Goal: Task Accomplishment & Management: Manage account settings

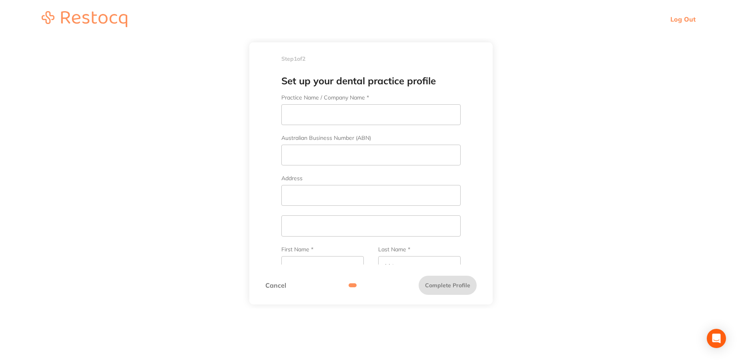
click at [689, 22] on link "Log Out" at bounding box center [682, 19] width 25 height 8
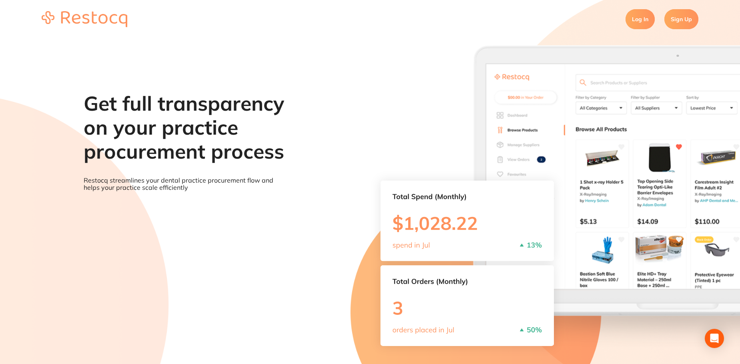
click at [626, 19] on link "Log In" at bounding box center [639, 19] width 29 height 20
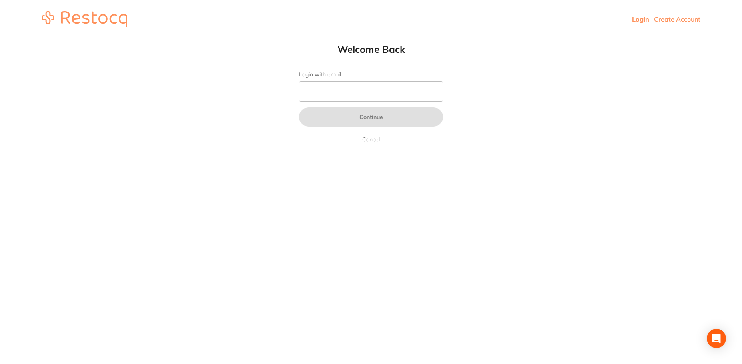
click at [374, 107] on form "Login with email Continue Cancel" at bounding box center [371, 107] width 144 height 73
click at [373, 105] on form "Login with email Continue Cancel" at bounding box center [371, 107] width 144 height 73
drag, startPoint x: 373, startPoint y: 105, endPoint x: 373, endPoint y: 98, distance: 6.8
click at [373, 98] on form "Login with email Continue Cancel" at bounding box center [371, 107] width 144 height 73
click at [373, 98] on input "Login with email" at bounding box center [371, 91] width 144 height 21
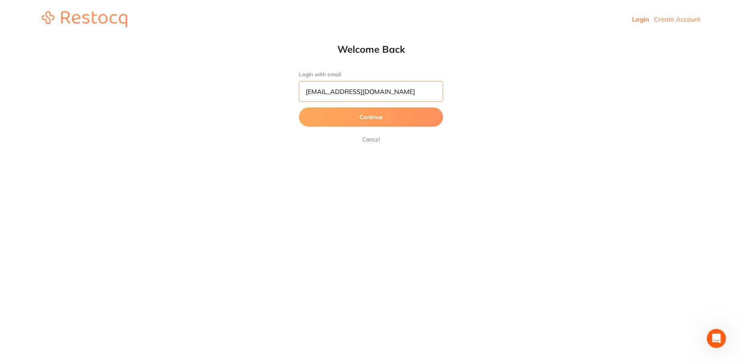
type input "[EMAIL_ADDRESS][DOMAIN_NAME]"
click at [376, 120] on button "Continue" at bounding box center [371, 117] width 144 height 19
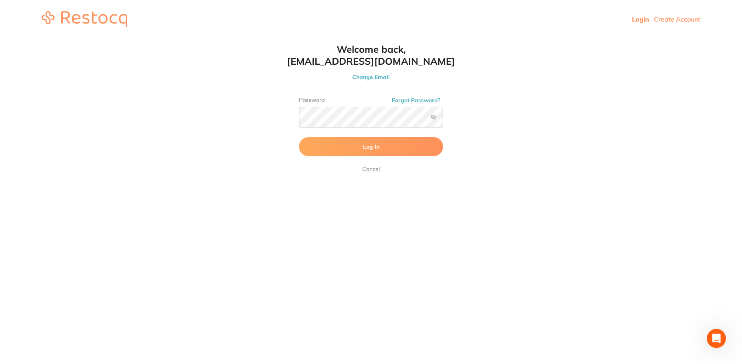
click at [390, 146] on button "Log In" at bounding box center [371, 146] width 144 height 19
